Goal: Task Accomplishment & Management: Use online tool/utility

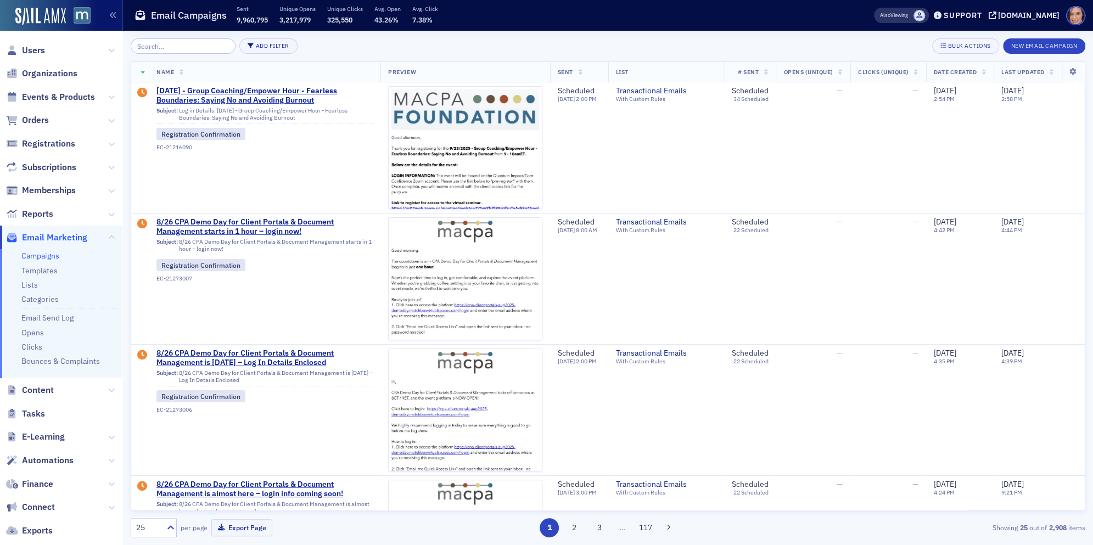
scroll to position [476, 0]
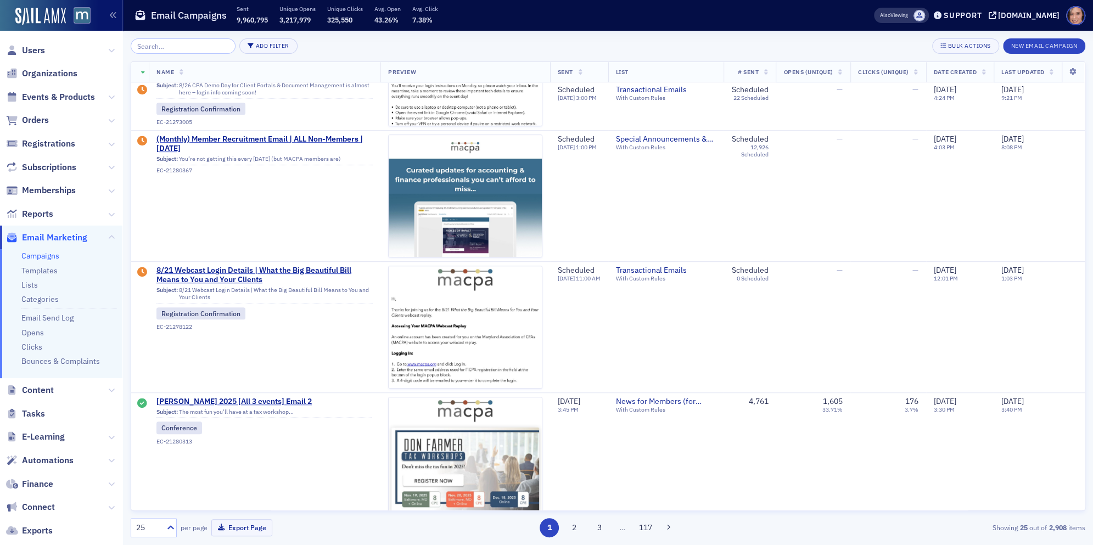
click at [198, 54] on div "Add Filter Bulk Actions New Email Campaign Name Preview Sent List # Sent Opens …" at bounding box center [608, 287] width 954 height 499
click at [147, 44] on input "search" at bounding box center [183, 45] width 105 height 15
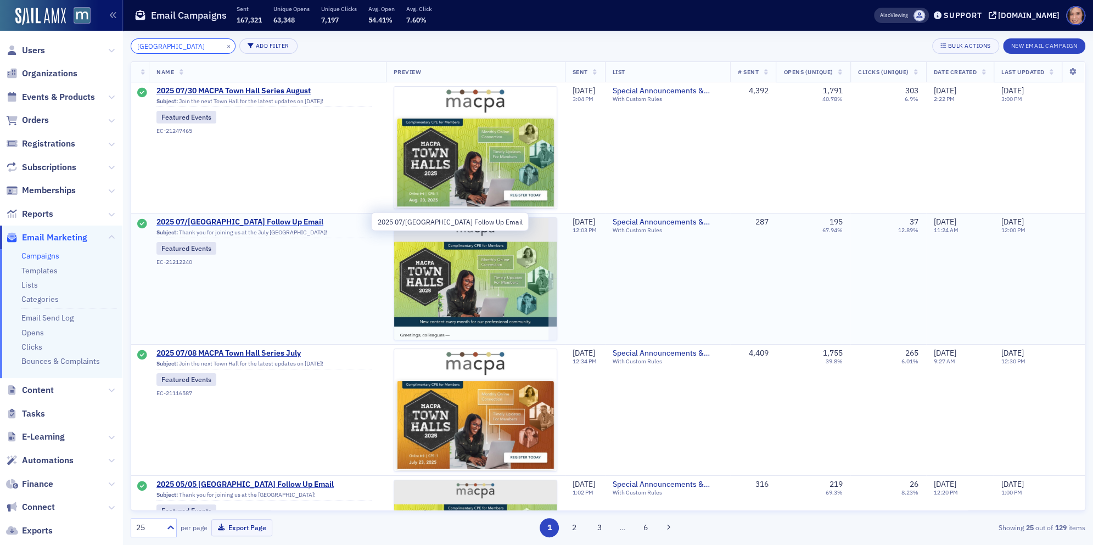
type input "[GEOGRAPHIC_DATA]"
click at [268, 223] on span "2025 07/[GEOGRAPHIC_DATA] Follow Up Email" at bounding box center [263, 222] width 215 height 10
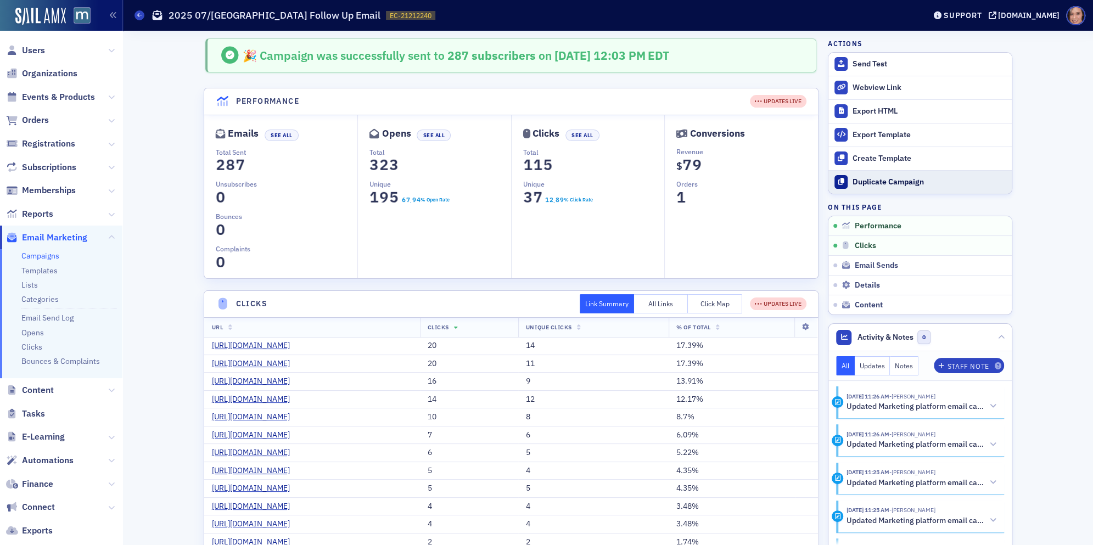
click at [875, 182] on div "Duplicate Campaign" at bounding box center [929, 182] width 154 height 10
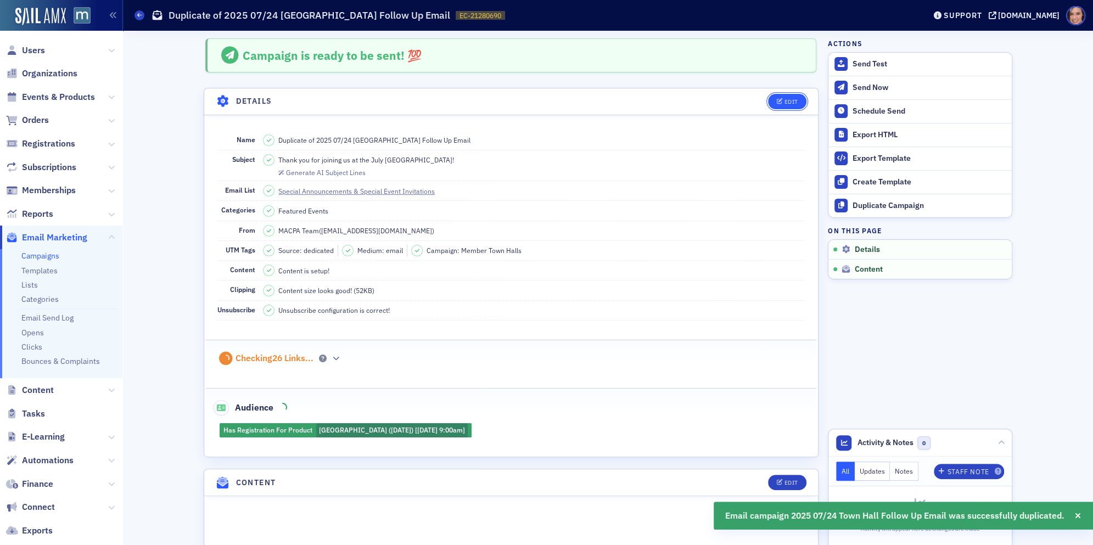
click at [779, 104] on button "Edit" at bounding box center [787, 101] width 38 height 15
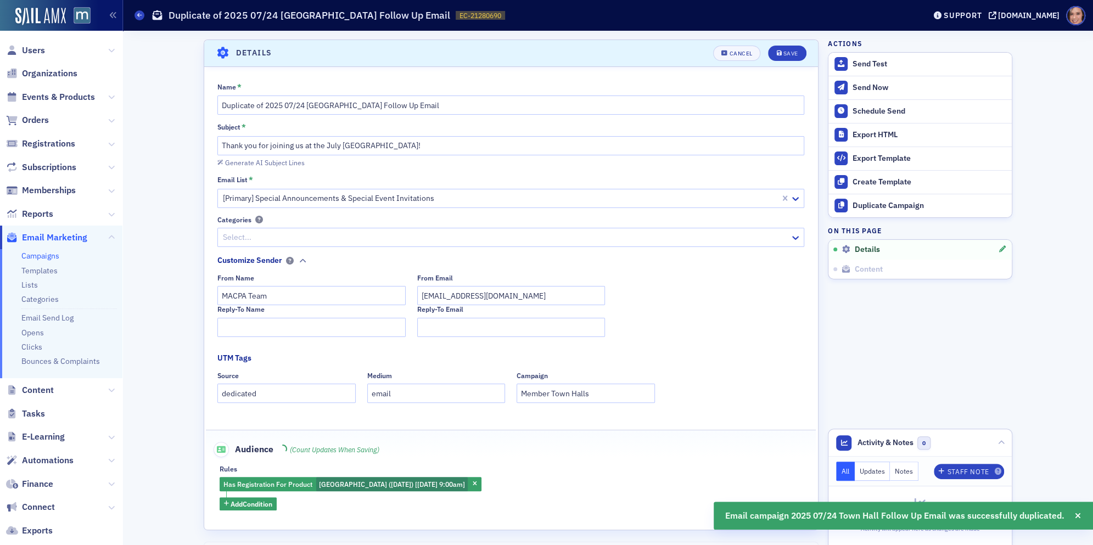
scroll to position [50, 0]
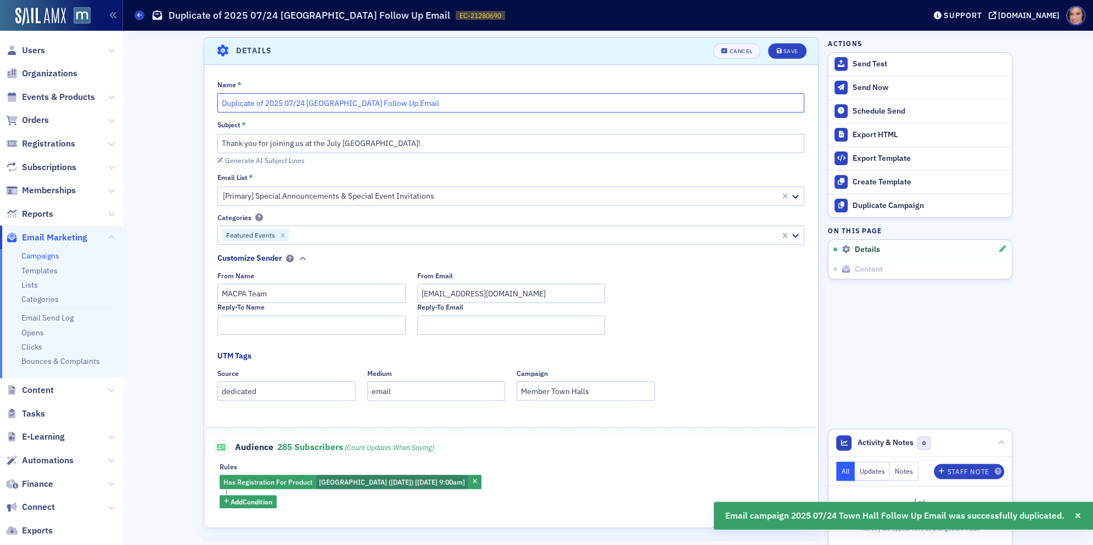
drag, startPoint x: 266, startPoint y: 100, endPoint x: 203, endPoint y: 95, distance: 63.9
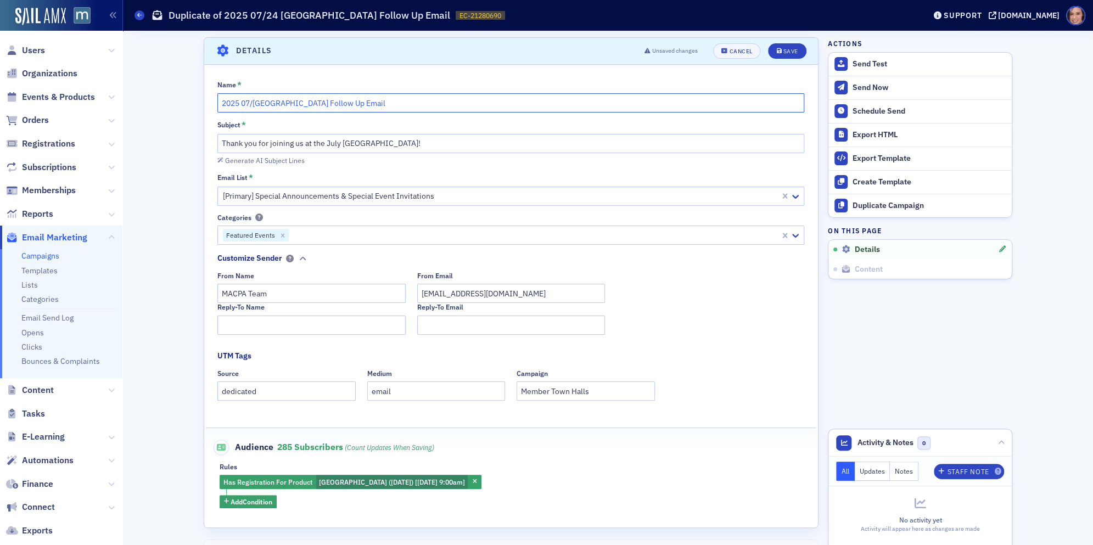
drag, startPoint x: 247, startPoint y: 99, endPoint x: 262, endPoint y: 105, distance: 15.8
click at [262, 105] on input "2025 07/[GEOGRAPHIC_DATA] Follow Up Email" at bounding box center [510, 102] width 587 height 19
type input "2025 08/20 [GEOGRAPHIC_DATA] Follow Up Email"
click at [327, 144] on input "Thank you for joining us at the July [GEOGRAPHIC_DATA]!" at bounding box center [510, 143] width 587 height 19
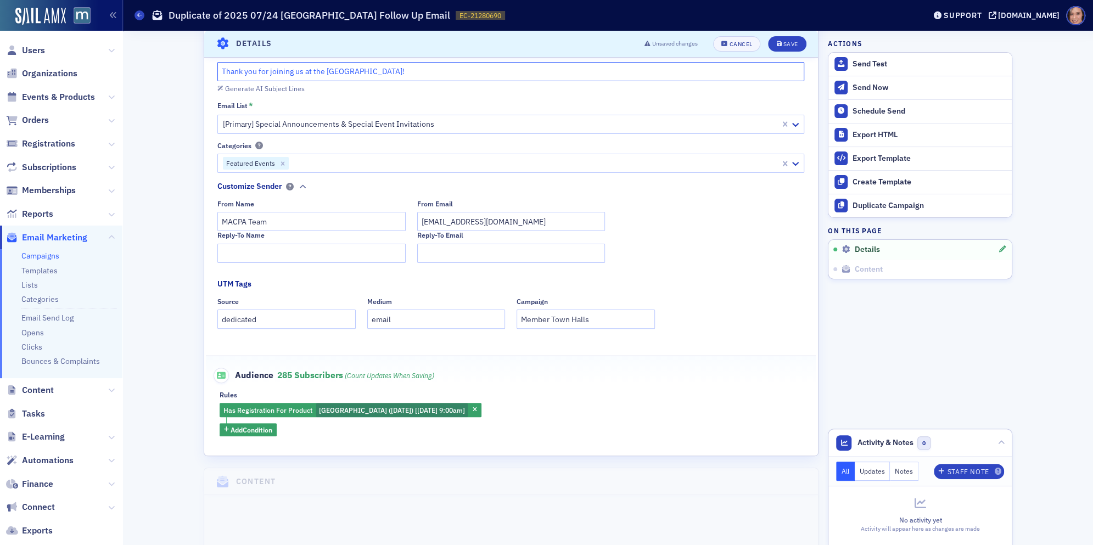
scroll to position [126, 0]
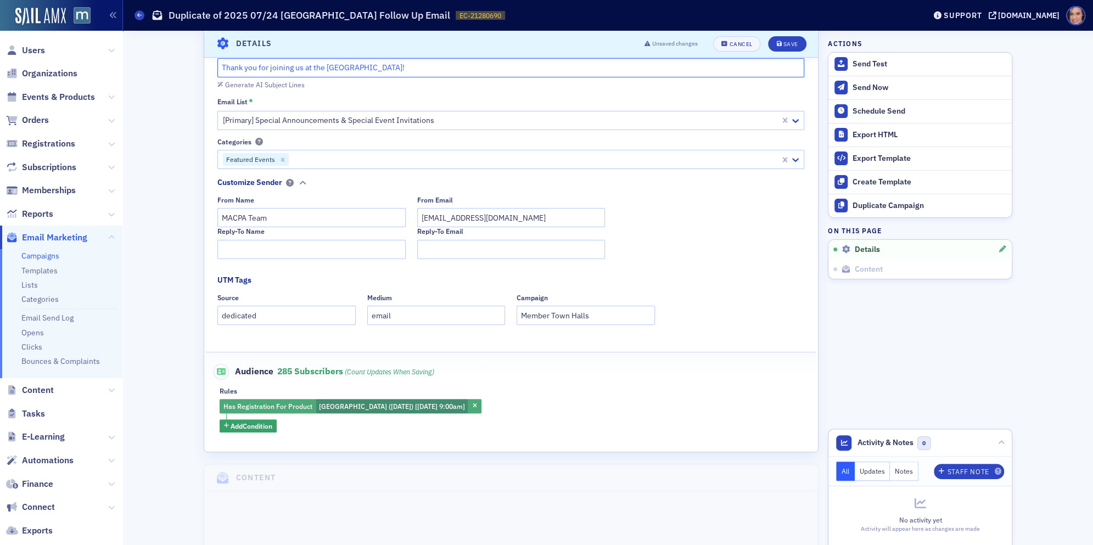
type input "Thank you for joining us at the [GEOGRAPHIC_DATA]!"
click at [419, 407] on span "[GEOGRAPHIC_DATA] ([DATE]) [[DATE] 9:00am]" at bounding box center [392, 406] width 146 height 9
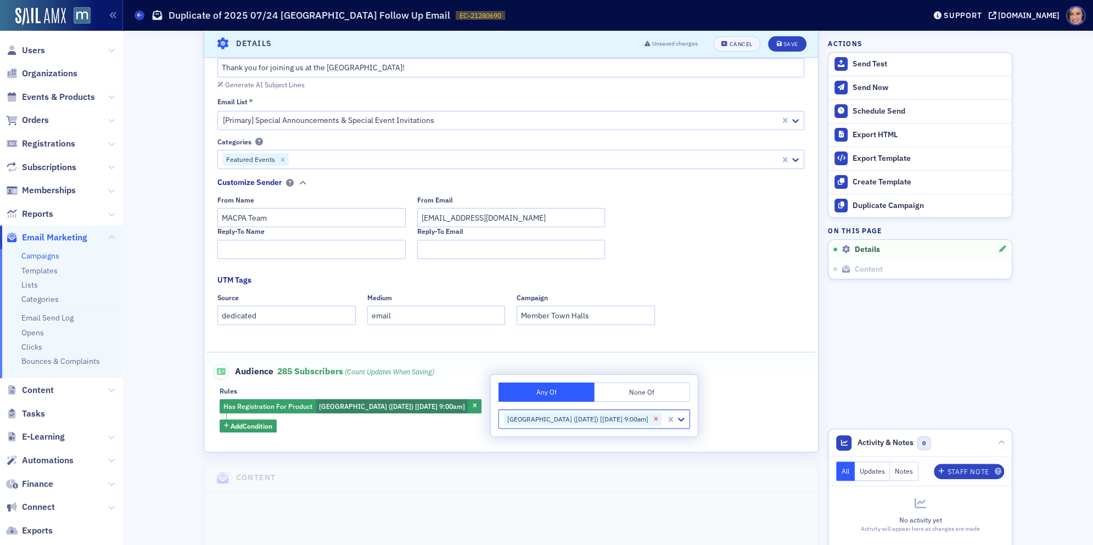
click at [660, 417] on icon "Remove MACPA Town Hall (July 2025) [7/23/2025 9:00am]" at bounding box center [656, 419] width 8 height 8
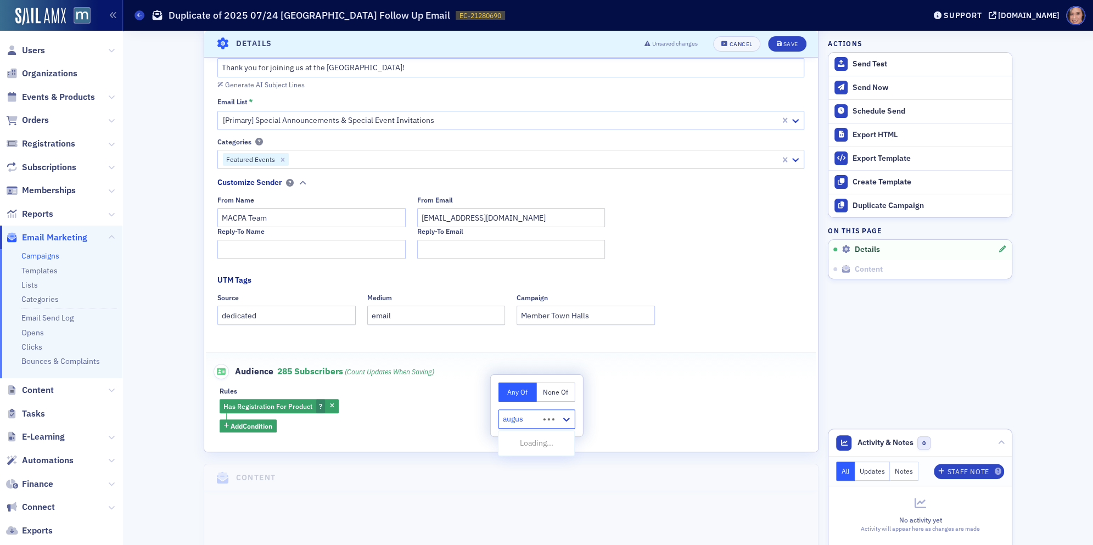
type input "august"
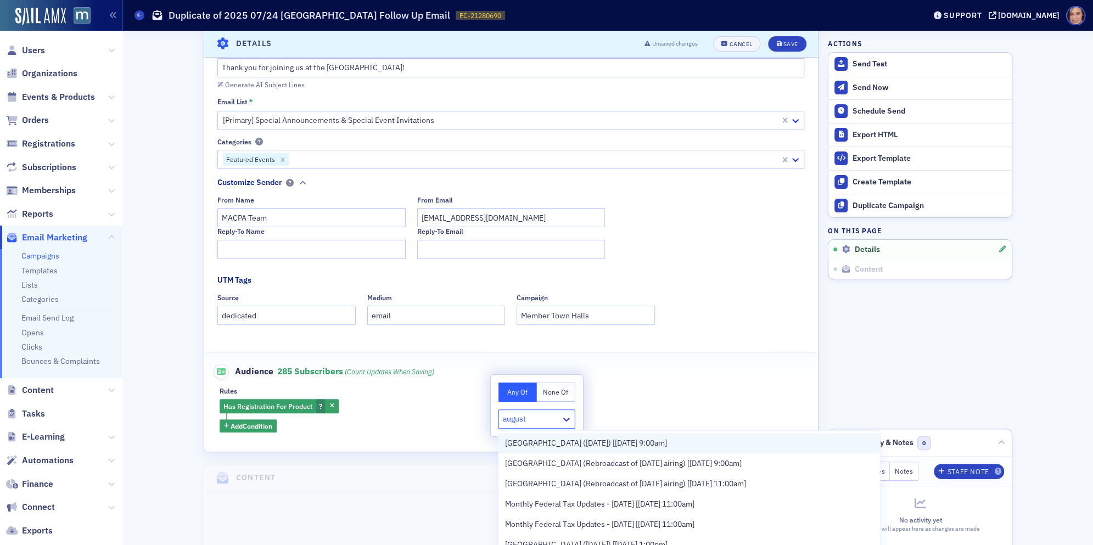
click at [564, 446] on span "[GEOGRAPHIC_DATA] ([DATE]) [[DATE] 9:00am]" at bounding box center [585, 443] width 161 height 12
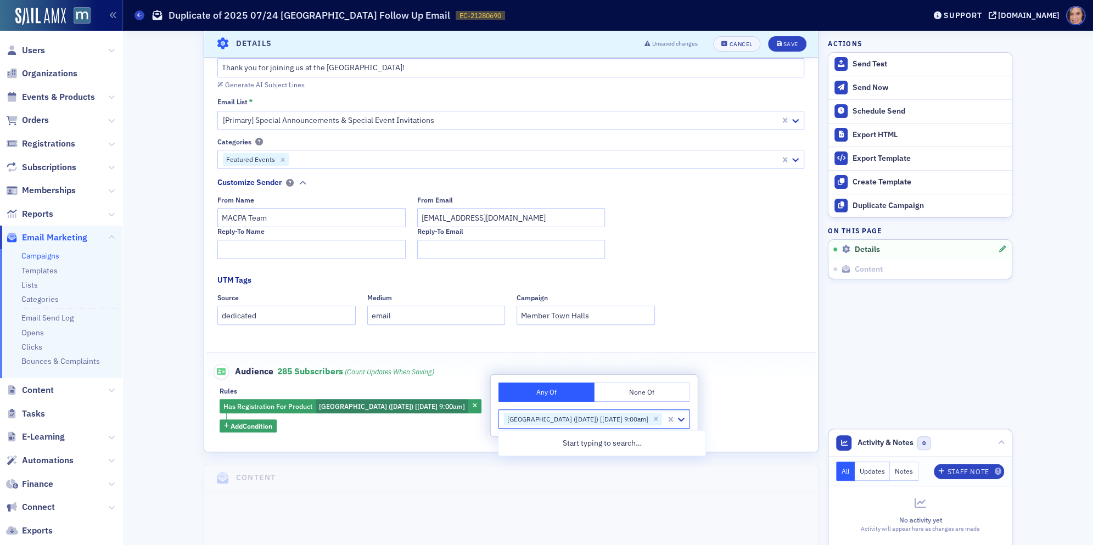
click at [785, 374] on div "Audience 285 Subscribers (count updates when saving)" at bounding box center [510, 365] width 587 height 27
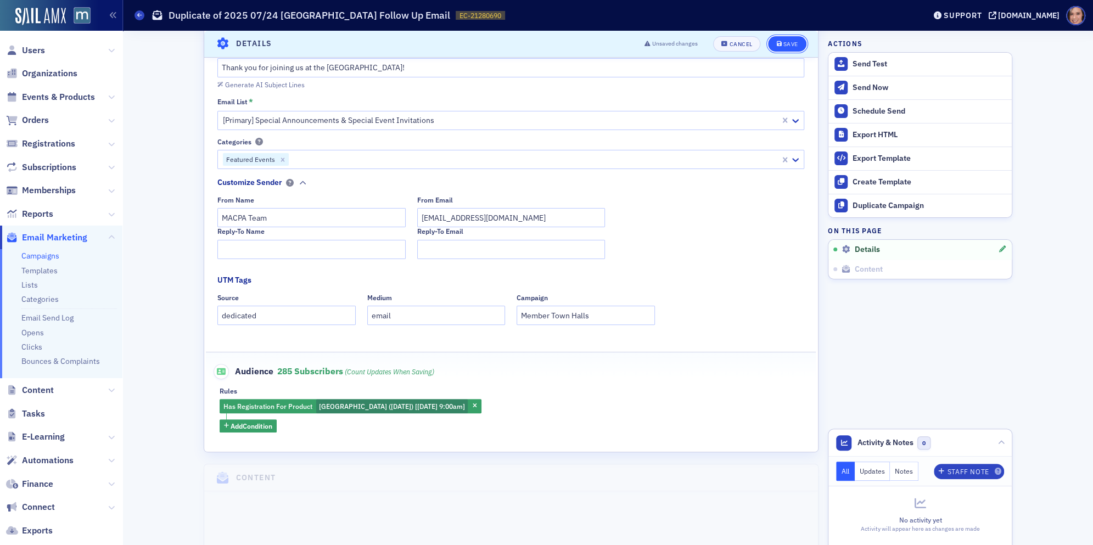
click at [778, 40] on button "Save" at bounding box center [787, 43] width 38 height 15
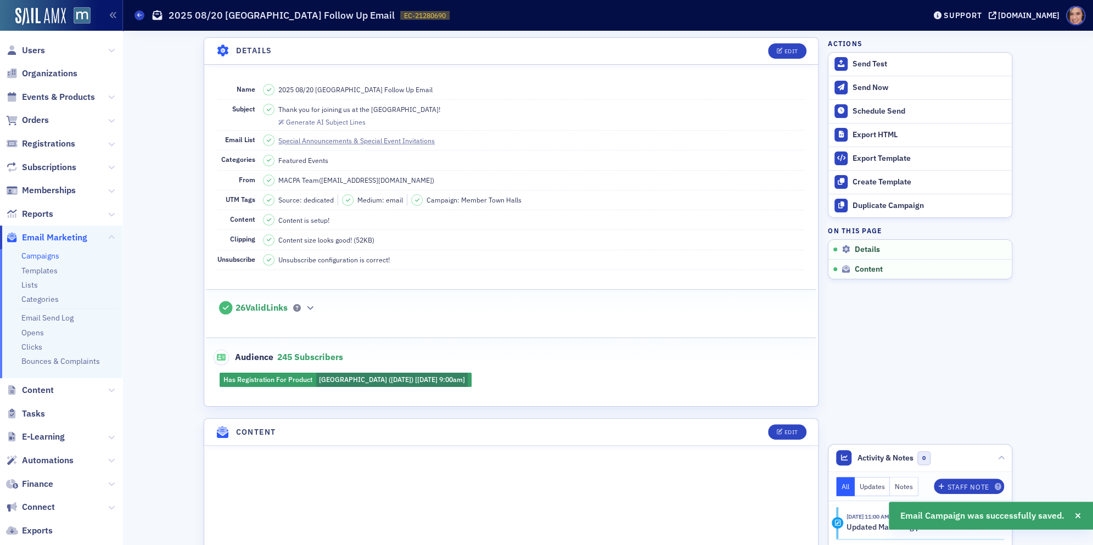
scroll to position [272, 0]
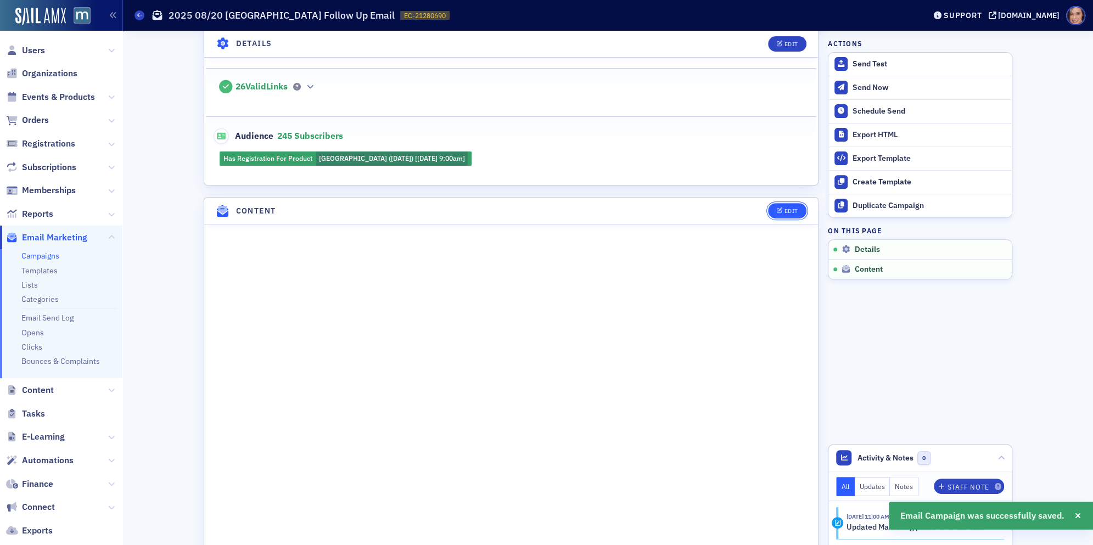
click at [788, 203] on button "Edit" at bounding box center [787, 210] width 38 height 15
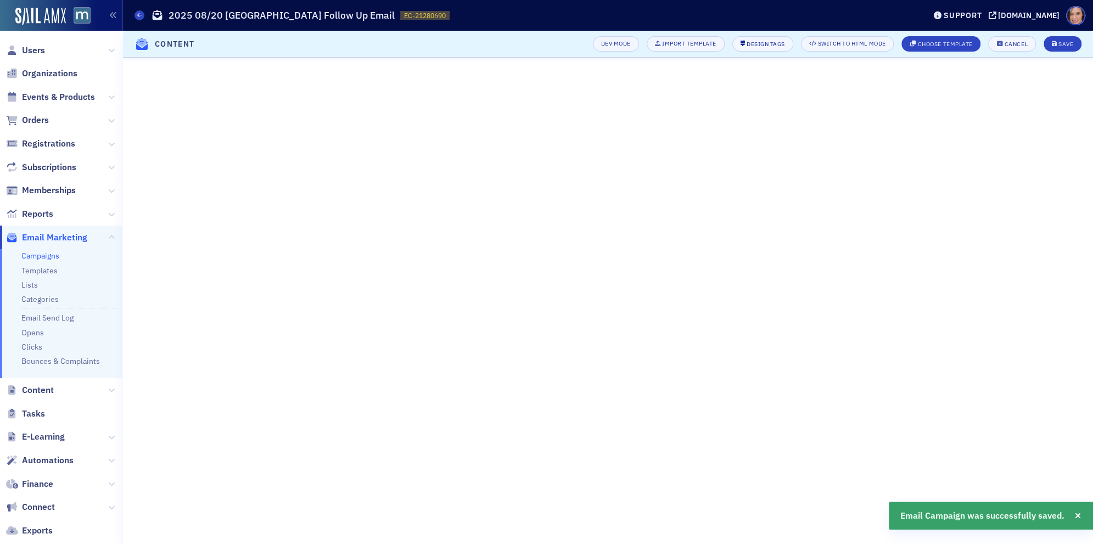
scroll to position [0, 0]
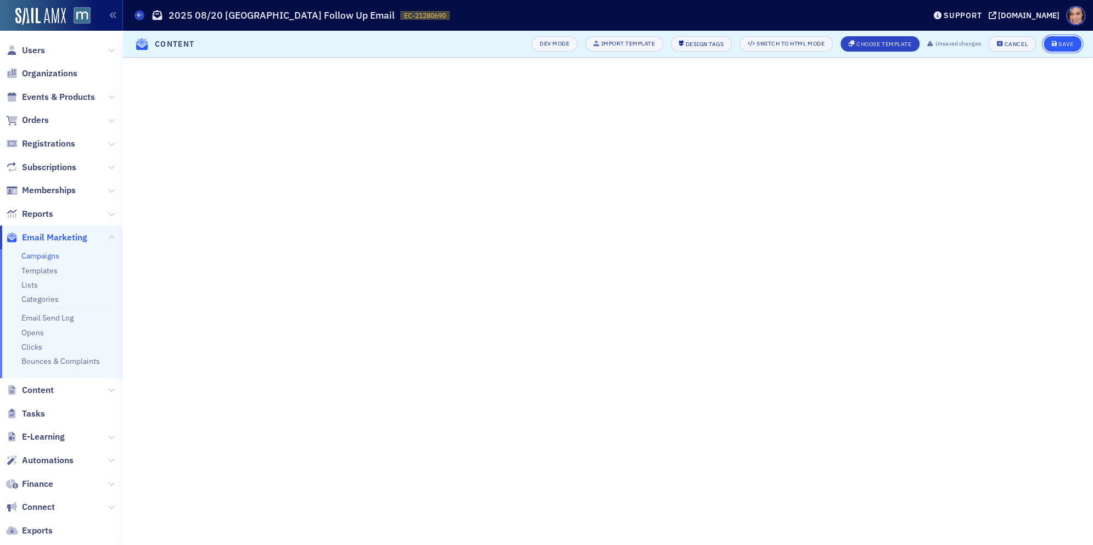
click at [1058, 38] on button "Save" at bounding box center [1062, 43] width 38 height 15
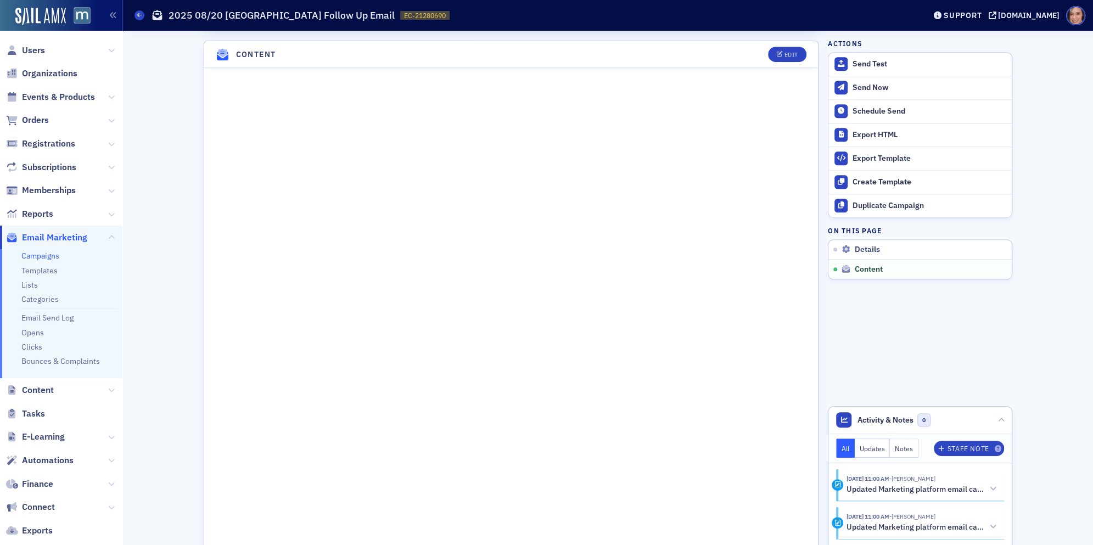
scroll to position [440, 0]
click at [795, 52] on div "Edit" at bounding box center [791, 55] width 14 height 6
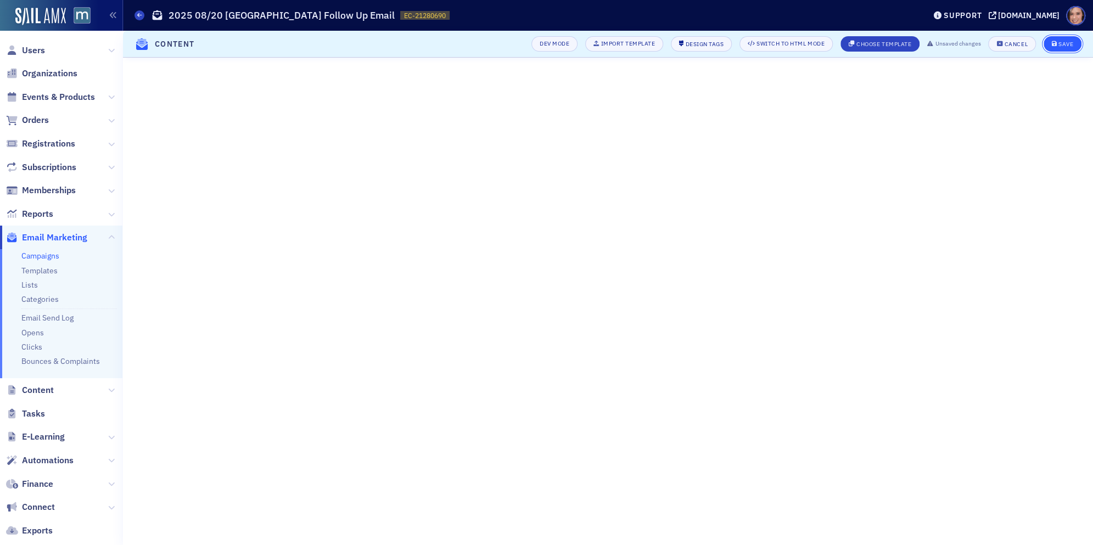
click at [1071, 42] on div "Save" at bounding box center [1065, 44] width 15 height 6
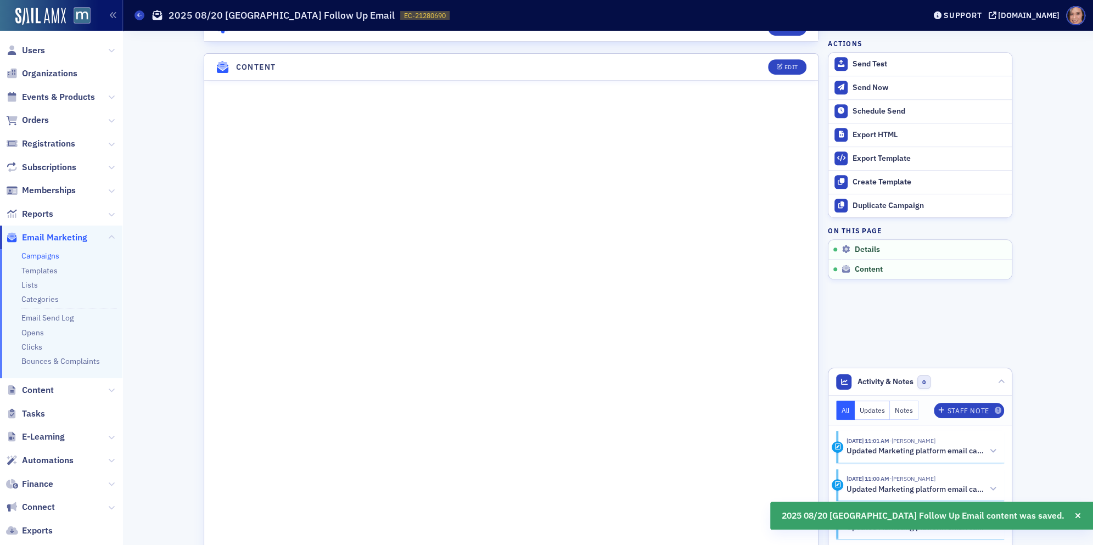
scroll to position [428, 0]
click at [878, 54] on button "Send Test" at bounding box center [919, 64] width 183 height 23
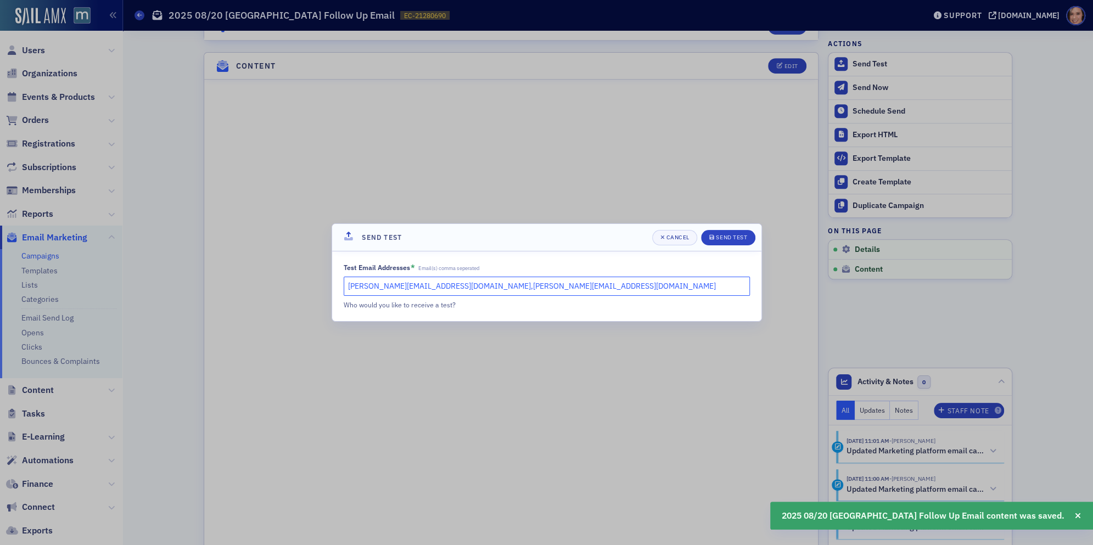
drag, startPoint x: 442, startPoint y: 287, endPoint x: 581, endPoint y: 287, distance: 139.4
click at [581, 287] on input "[PERSON_NAME][EMAIL_ADDRESS][DOMAIN_NAME],[PERSON_NAME][EMAIL_ADDRESS][DOMAIN_N…" at bounding box center [547, 286] width 406 height 19
type input "[PERSON_NAME][EMAIL_ADDRESS][DOMAIN_NAME]"
click at [735, 243] on button "Send Test" at bounding box center [728, 237] width 54 height 15
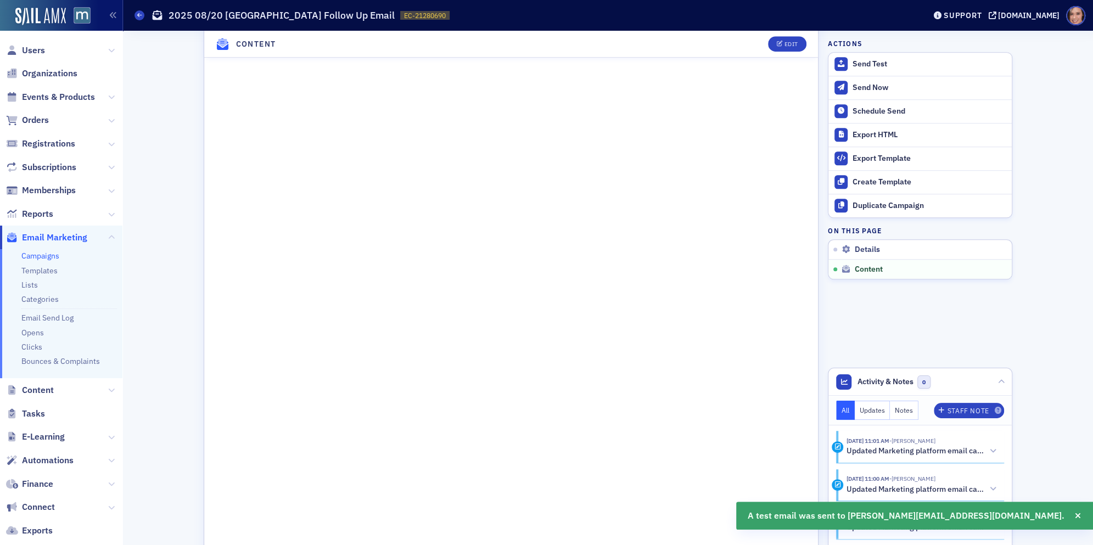
scroll to position [686, 0]
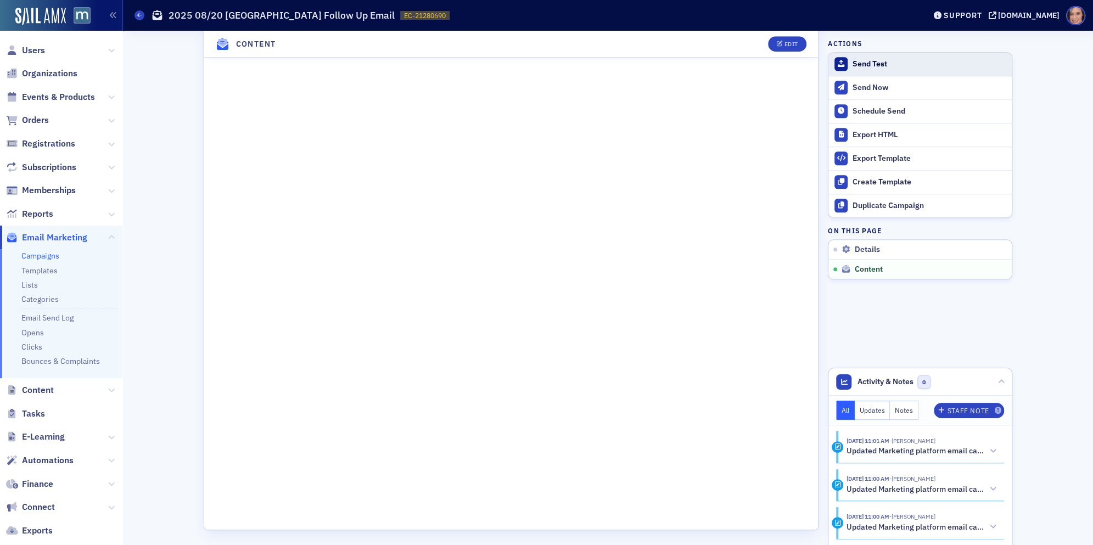
click at [890, 58] on button "Send Test" at bounding box center [919, 64] width 183 height 23
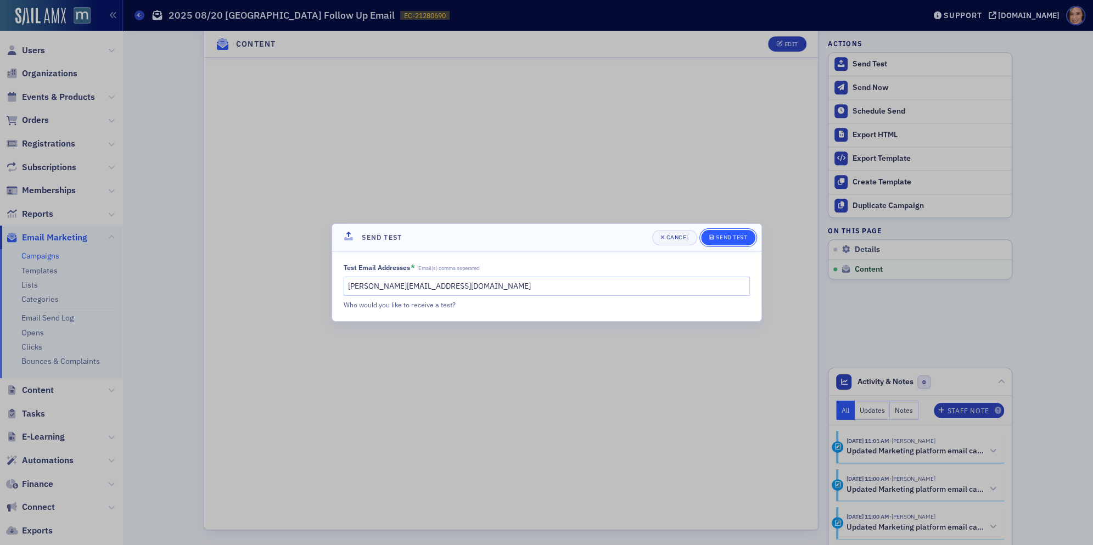
click at [721, 236] on div "Send Test" at bounding box center [731, 237] width 31 height 6
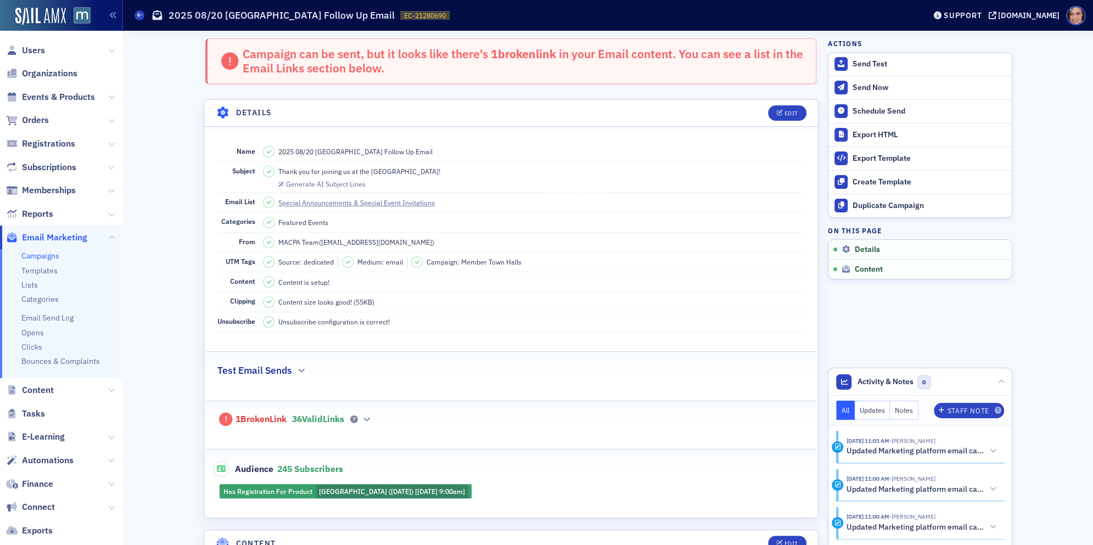
scroll to position [1, 0]
click at [373, 420] on div "1 Broken Link 36 Valid Links" at bounding box center [510, 413] width 587 height 25
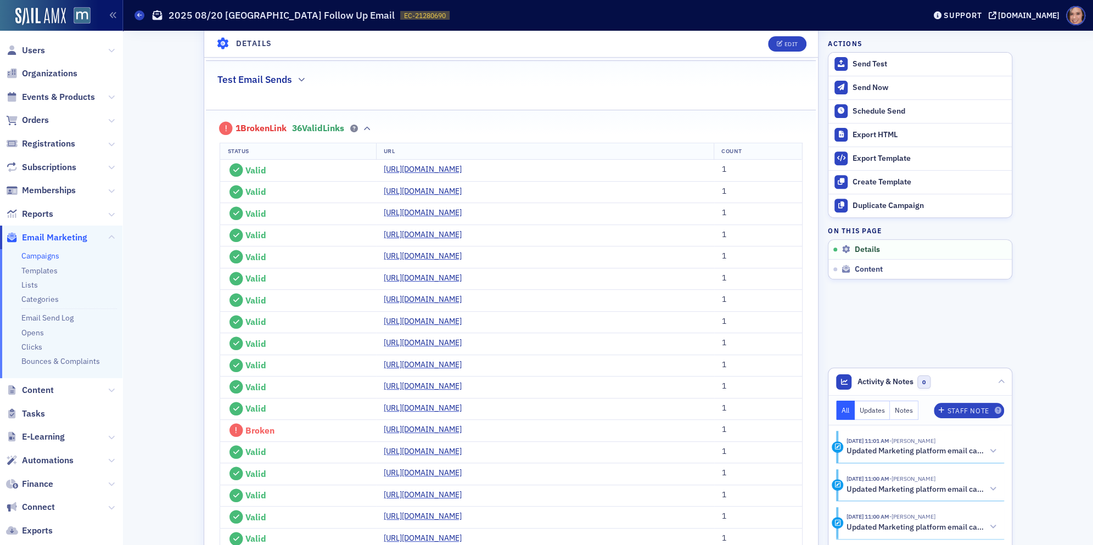
scroll to position [452, 0]
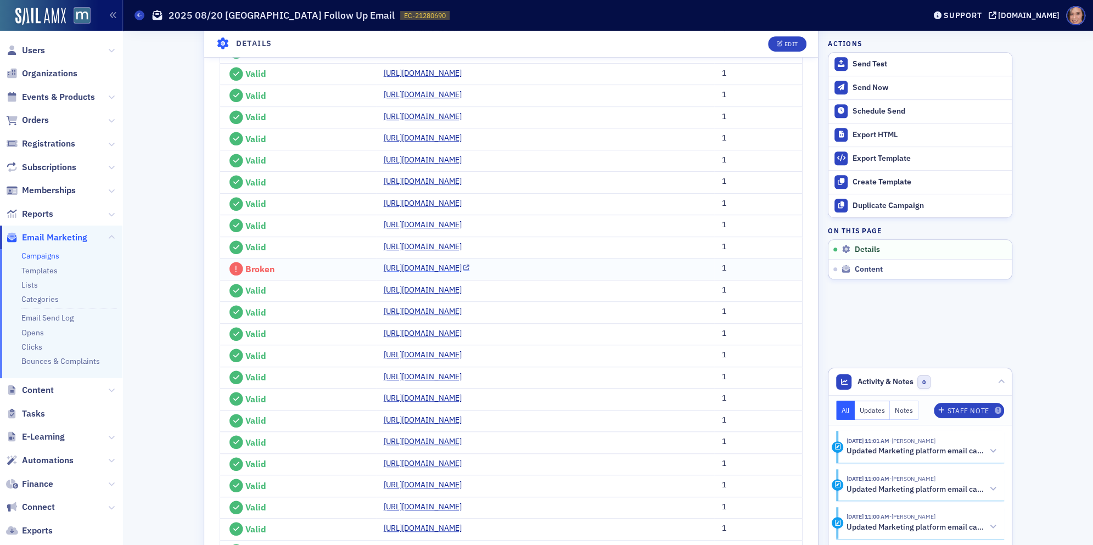
click at [384, 274] on link "[URL][DOMAIN_NAME]" at bounding box center [427, 268] width 86 height 12
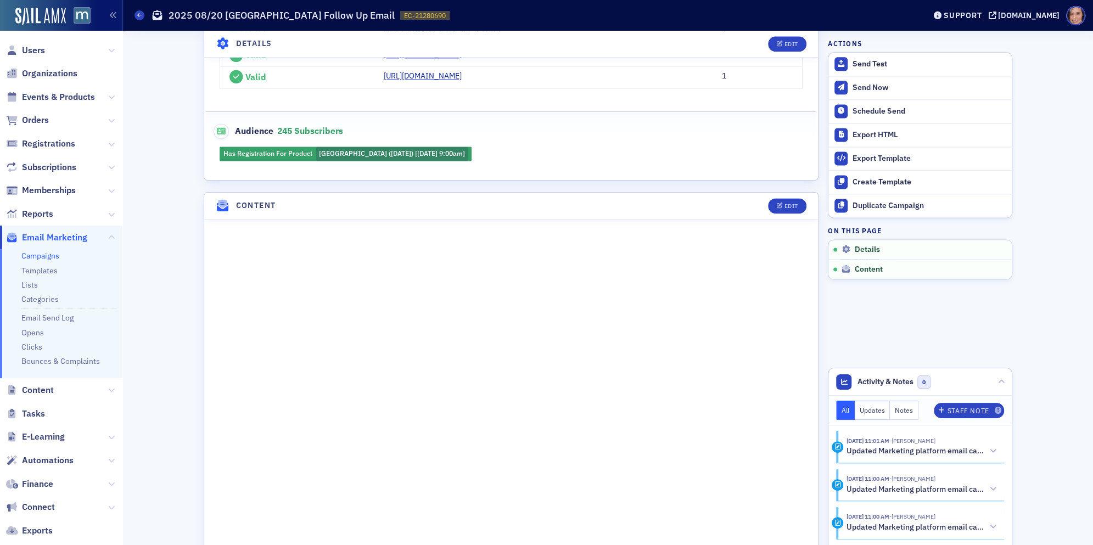
scroll to position [1541, 0]
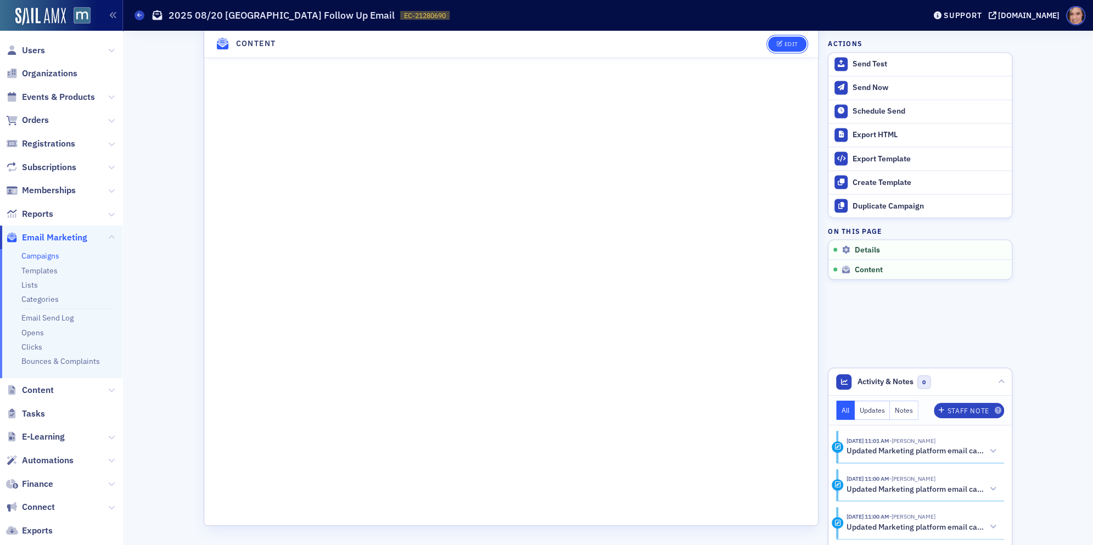
click at [794, 52] on button "Edit" at bounding box center [787, 43] width 38 height 15
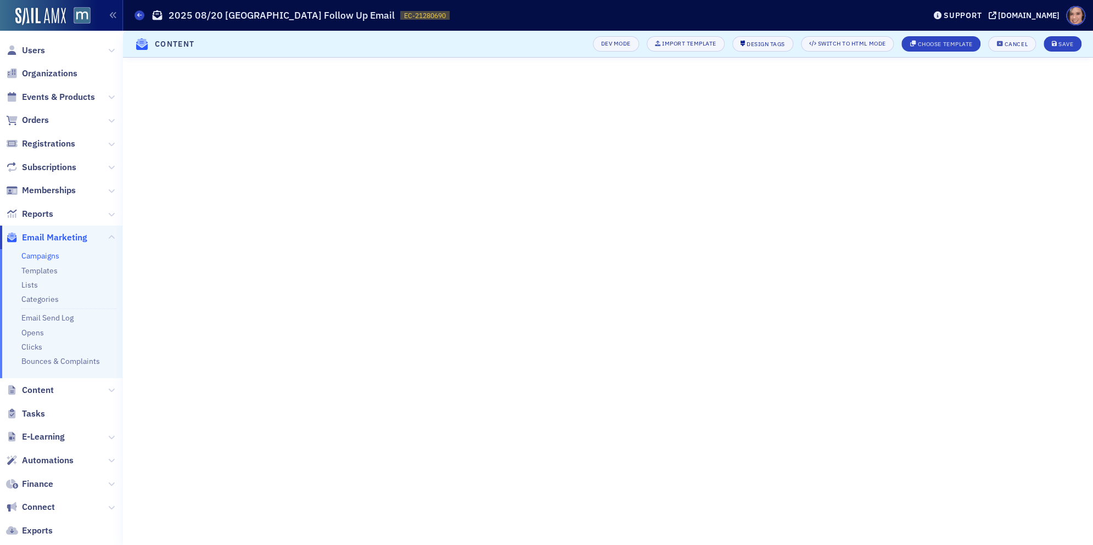
scroll to position [1105, 0]
click at [1065, 41] on div "Save" at bounding box center [1065, 44] width 15 height 6
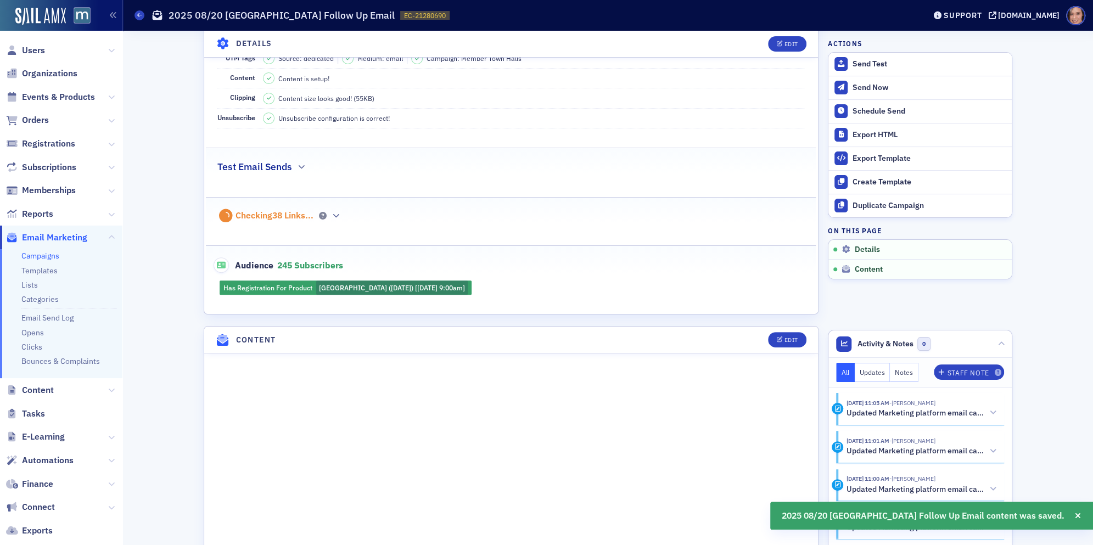
scroll to position [0, 0]
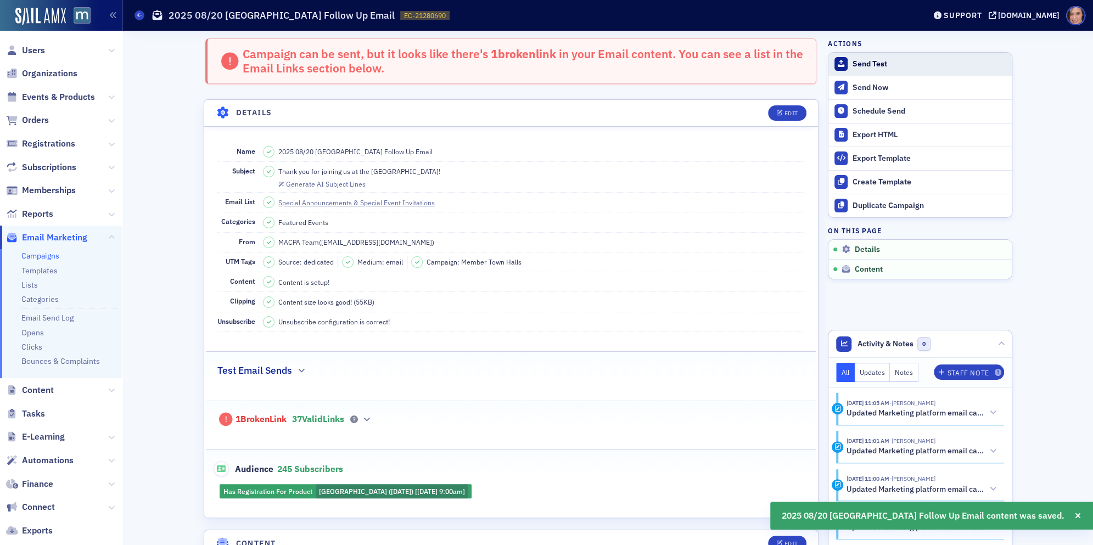
click at [885, 66] on div "Send Test" at bounding box center [929, 64] width 154 height 10
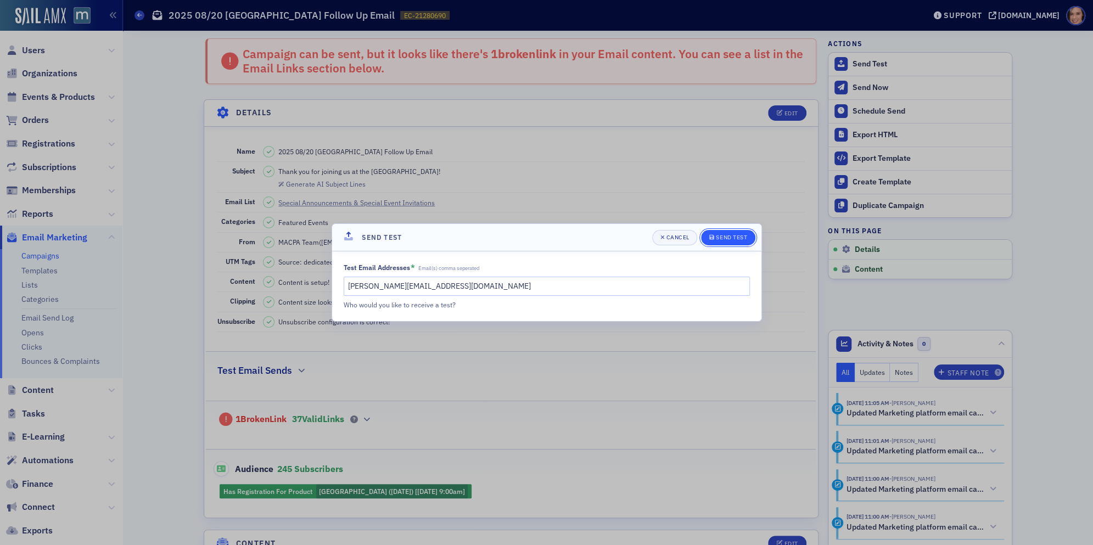
click at [737, 241] on span "Send Test" at bounding box center [728, 237] width 38 height 9
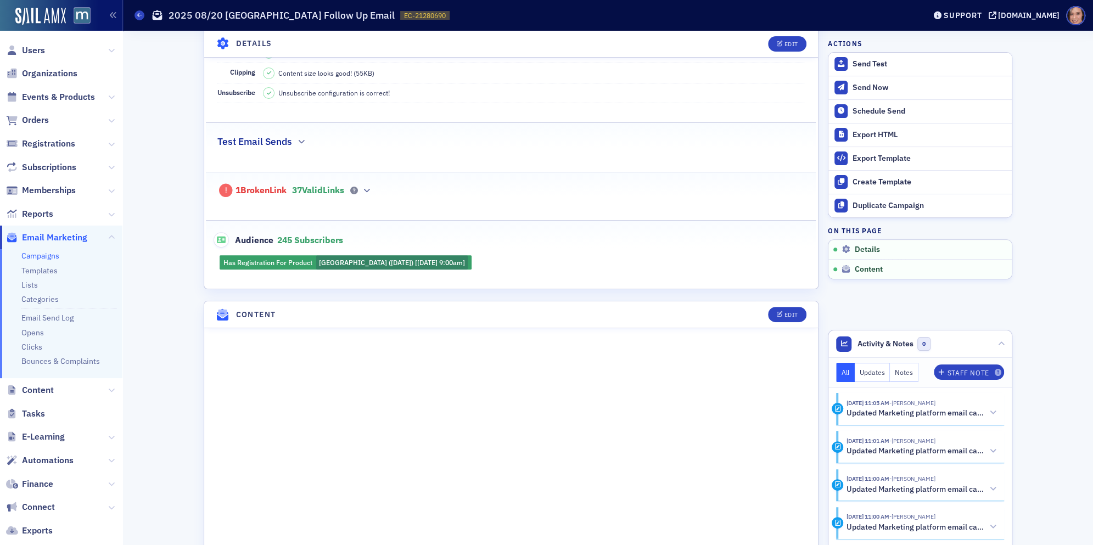
scroll to position [369, 0]
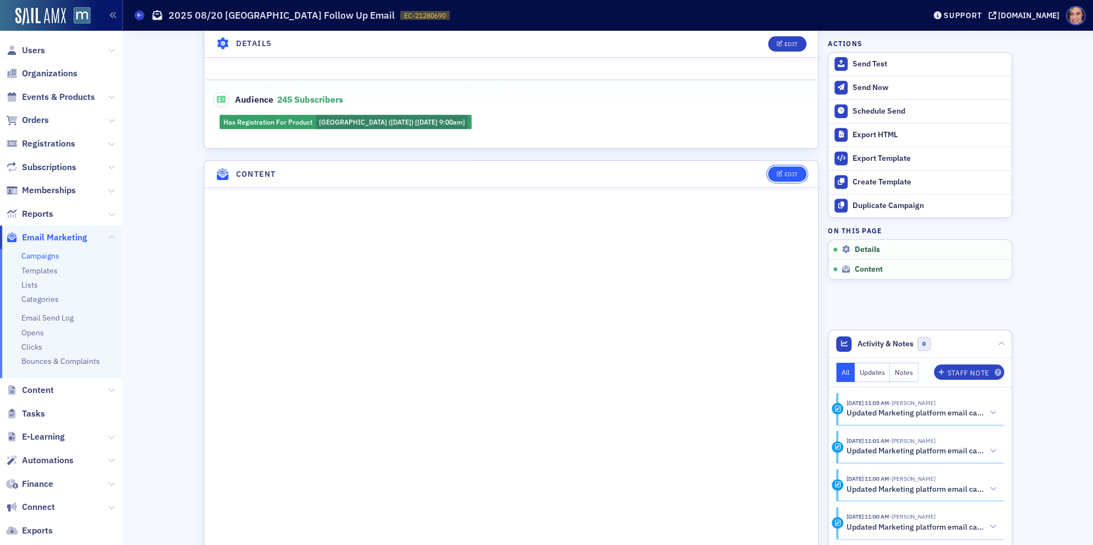
click at [786, 166] on button "Edit" at bounding box center [787, 173] width 38 height 15
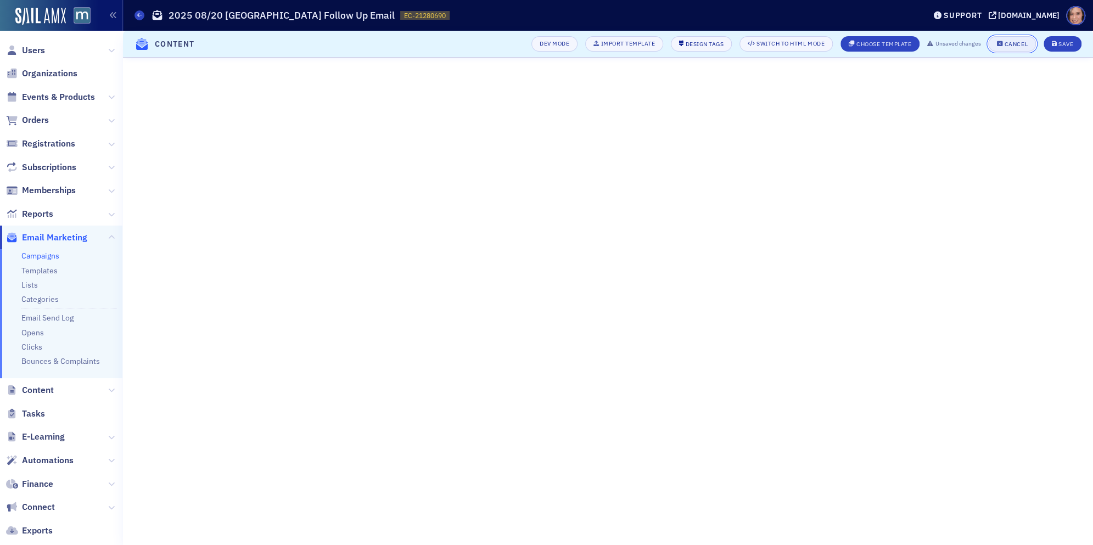
click at [1015, 46] on div "Cancel" at bounding box center [1015, 44] width 23 height 6
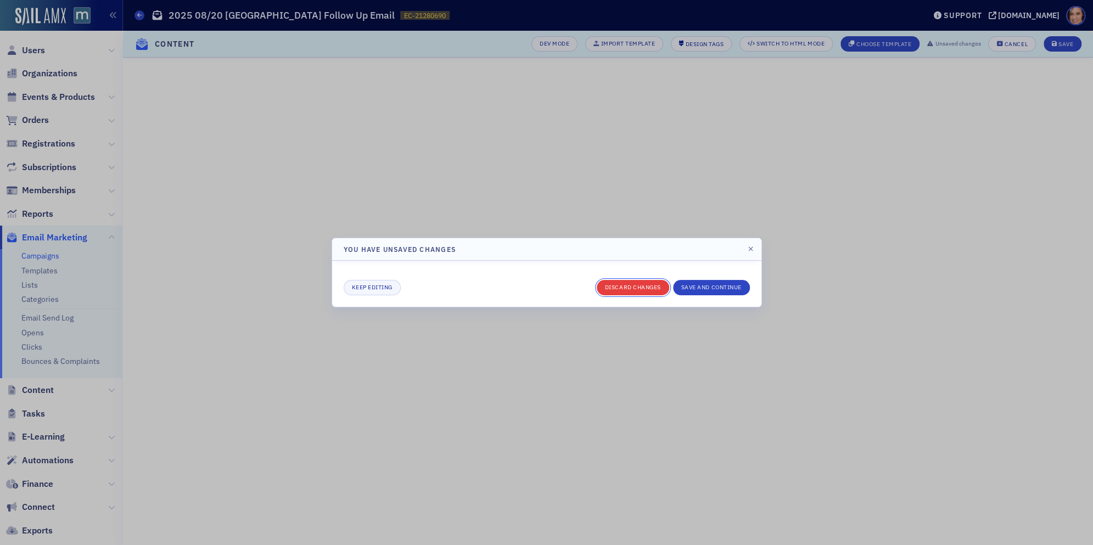
click at [639, 286] on button "Discard changes" at bounding box center [633, 287] width 72 height 15
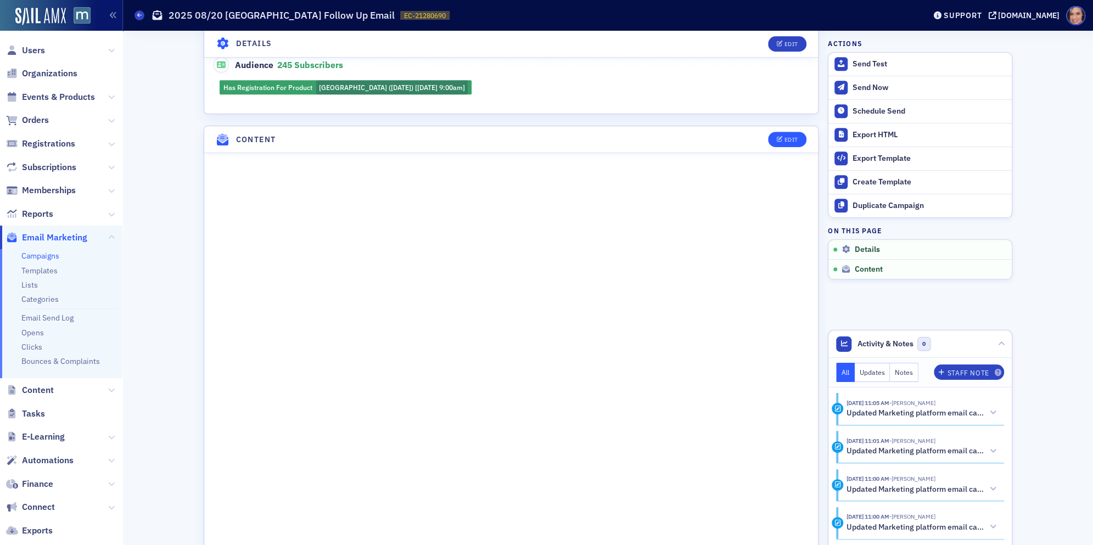
scroll to position [580, 0]
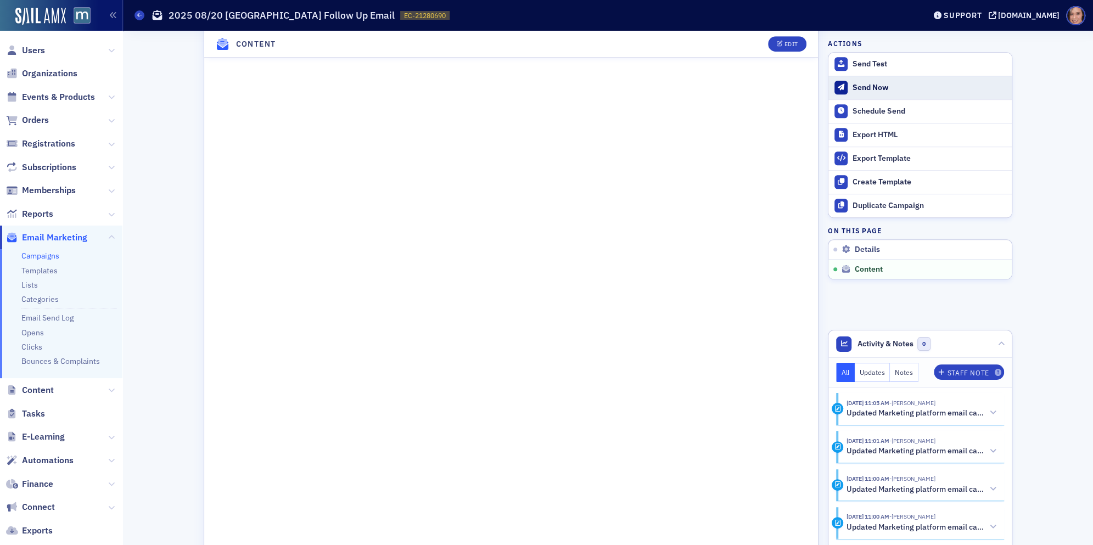
click at [858, 88] on div "Send Now" at bounding box center [929, 88] width 154 height 10
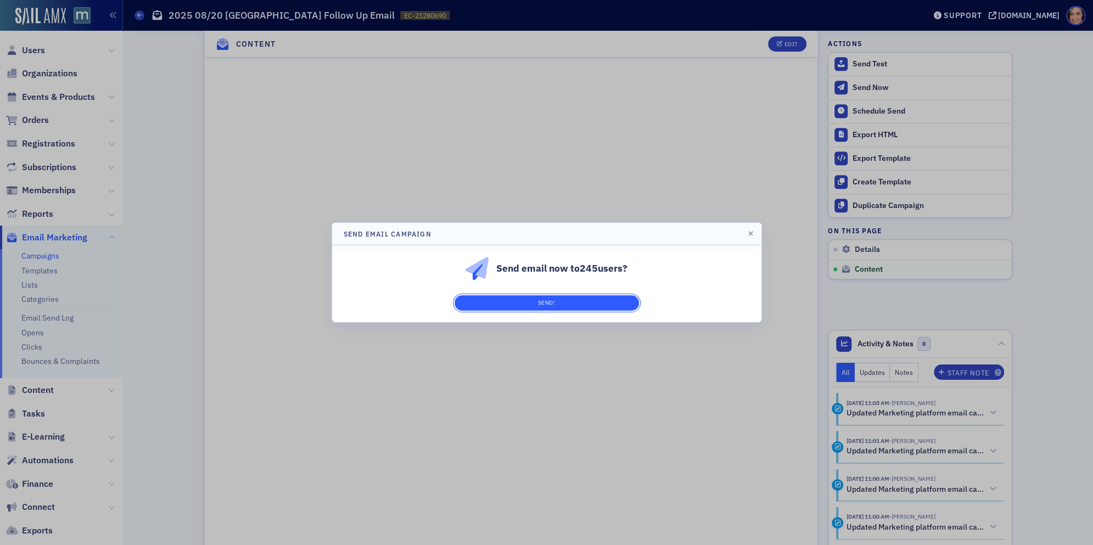
click at [594, 306] on button "Send!" at bounding box center [546, 302] width 184 height 15
